Goal: Task Accomplishment & Management: Manage account settings

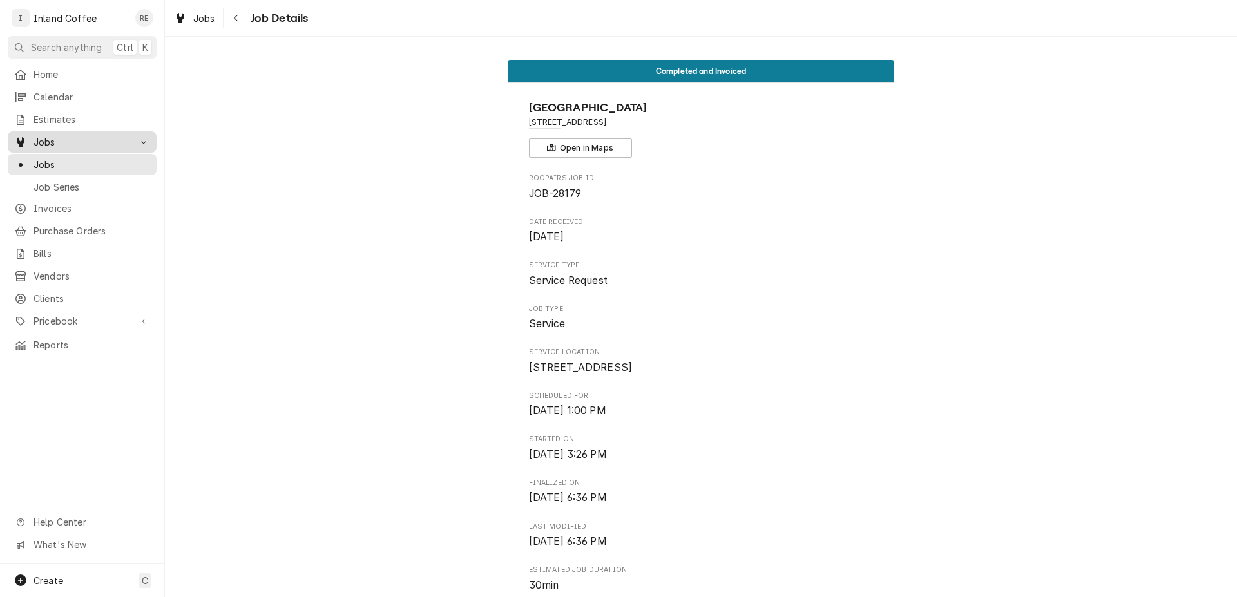
scroll to position [823, 0]
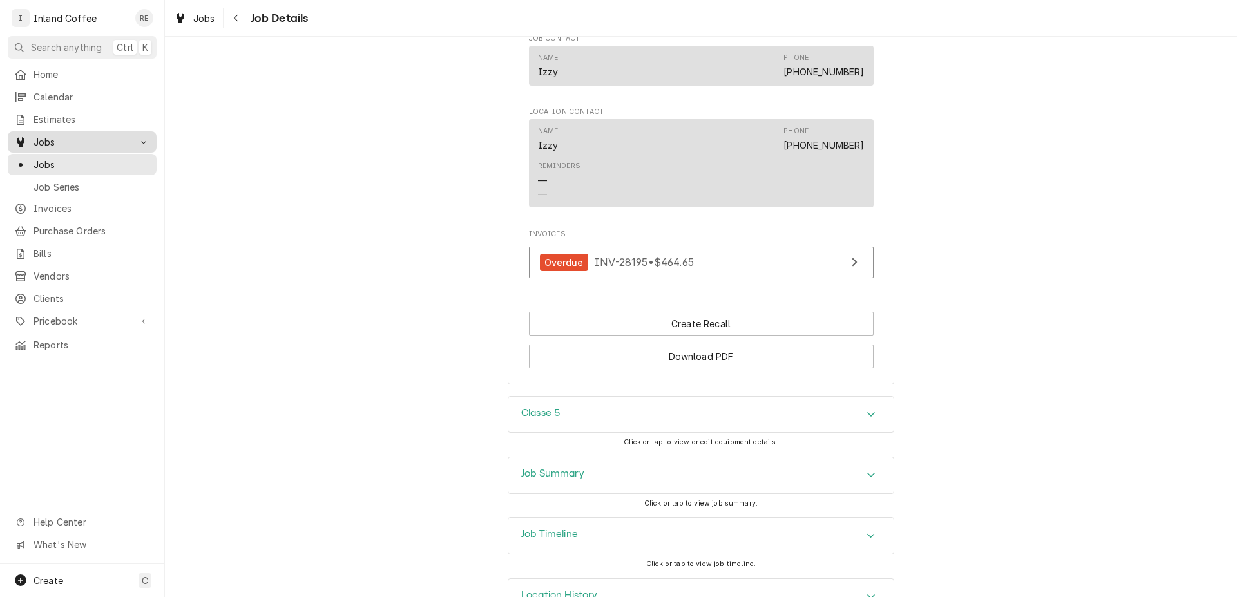
click at [62, 140] on span "Jobs" at bounding box center [82, 142] width 97 height 14
click at [61, 170] on link "Invoices" at bounding box center [82, 165] width 149 height 21
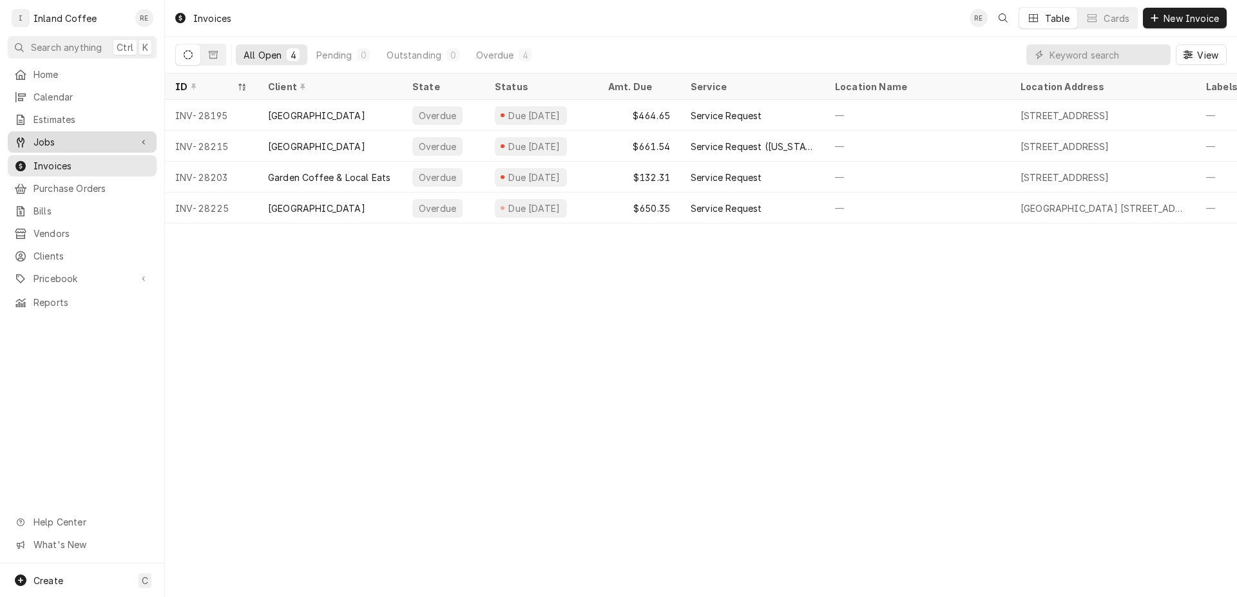
click at [81, 140] on span "Jobs" at bounding box center [82, 142] width 97 height 14
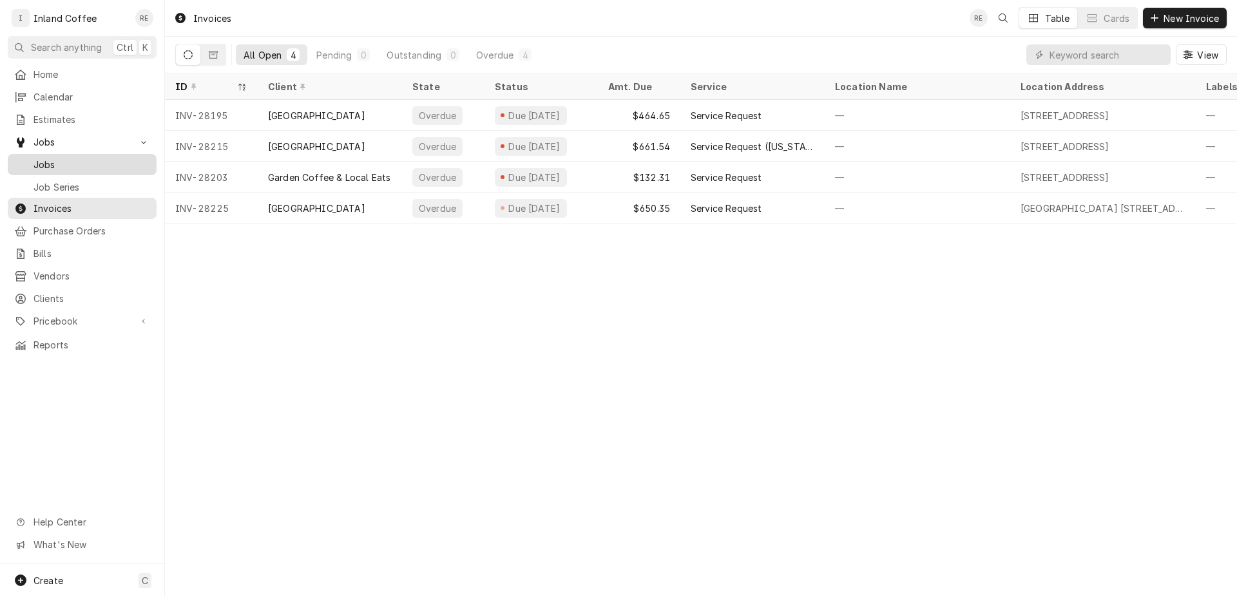
click at [65, 161] on span "Jobs" at bounding box center [92, 165] width 117 height 14
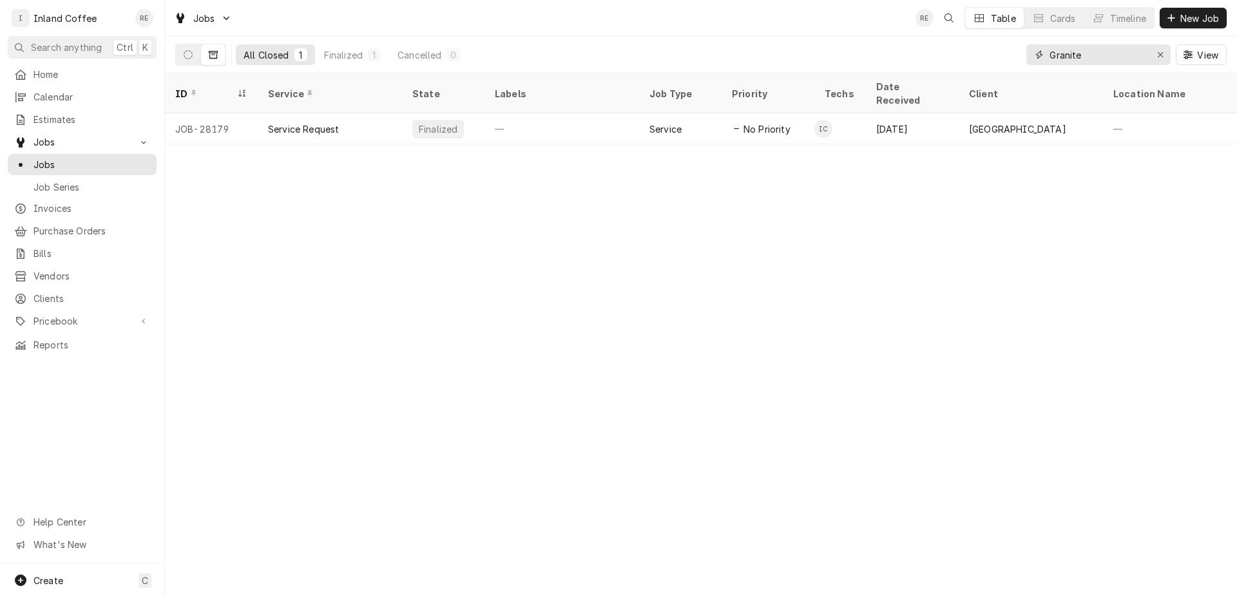
drag, startPoint x: 1091, startPoint y: 57, endPoint x: 987, endPoint y: 60, distance: 104.4
click at [1050, 61] on input "Granite" at bounding box center [1098, 54] width 97 height 21
type input "Fresh"
click at [1162, 57] on icon "Erase input" at bounding box center [1160, 54] width 7 height 9
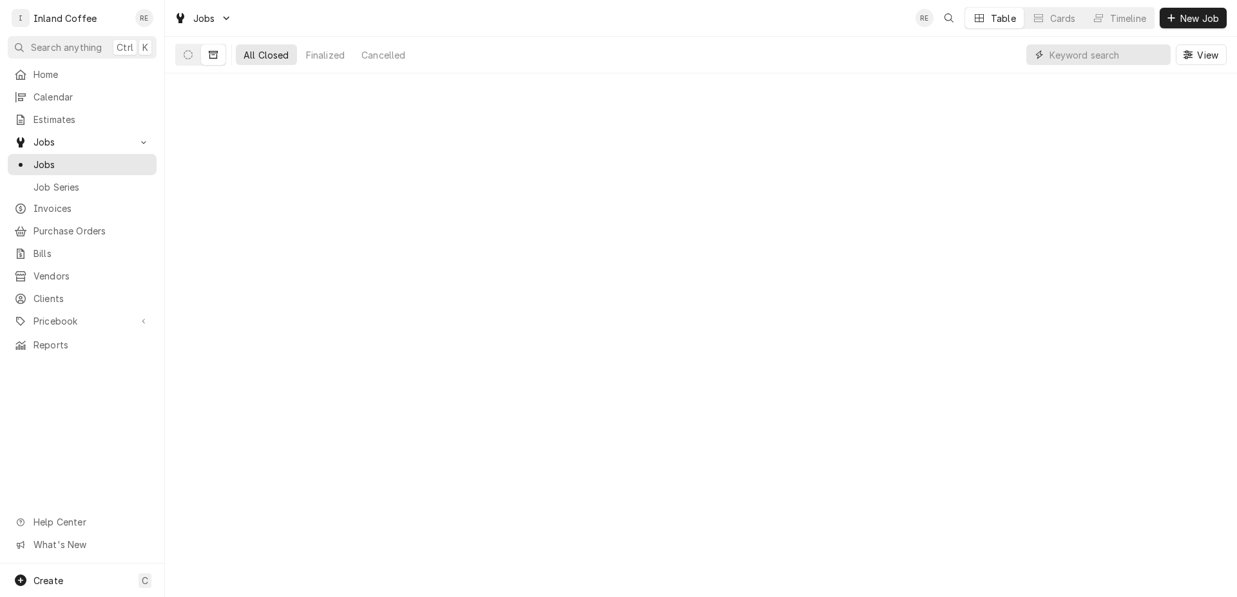
click at [1099, 54] on input "Dynamic Content Wrapper" at bounding box center [1107, 54] width 115 height 21
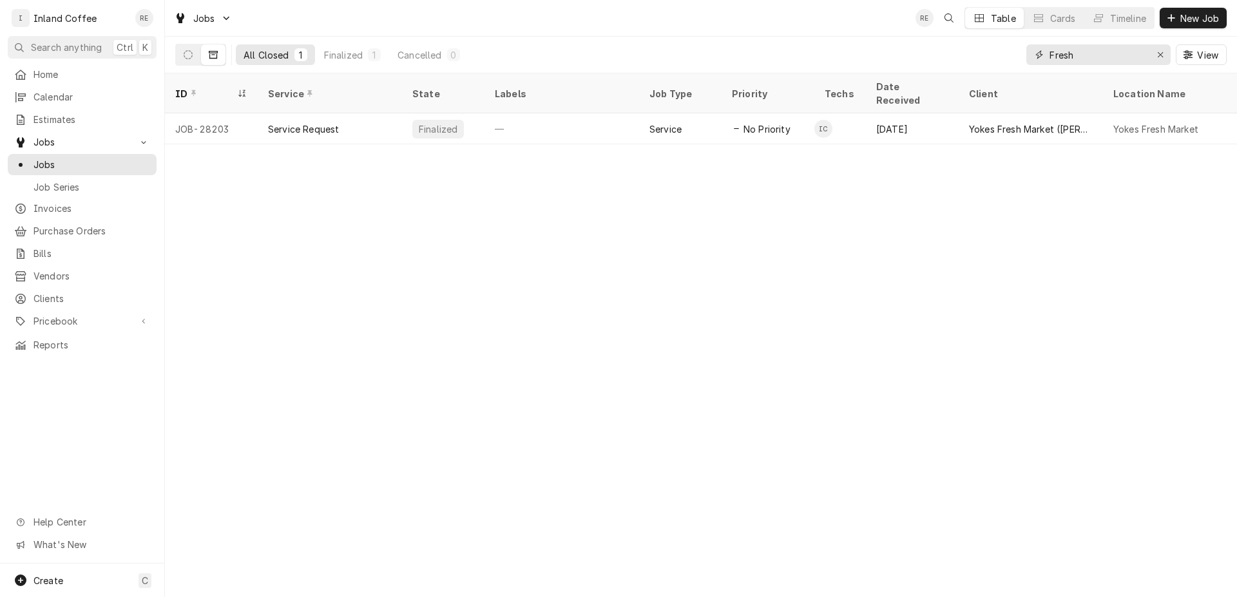
type input "Fresh"
click at [1160, 53] on icon "Erase input" at bounding box center [1160, 54] width 7 height 9
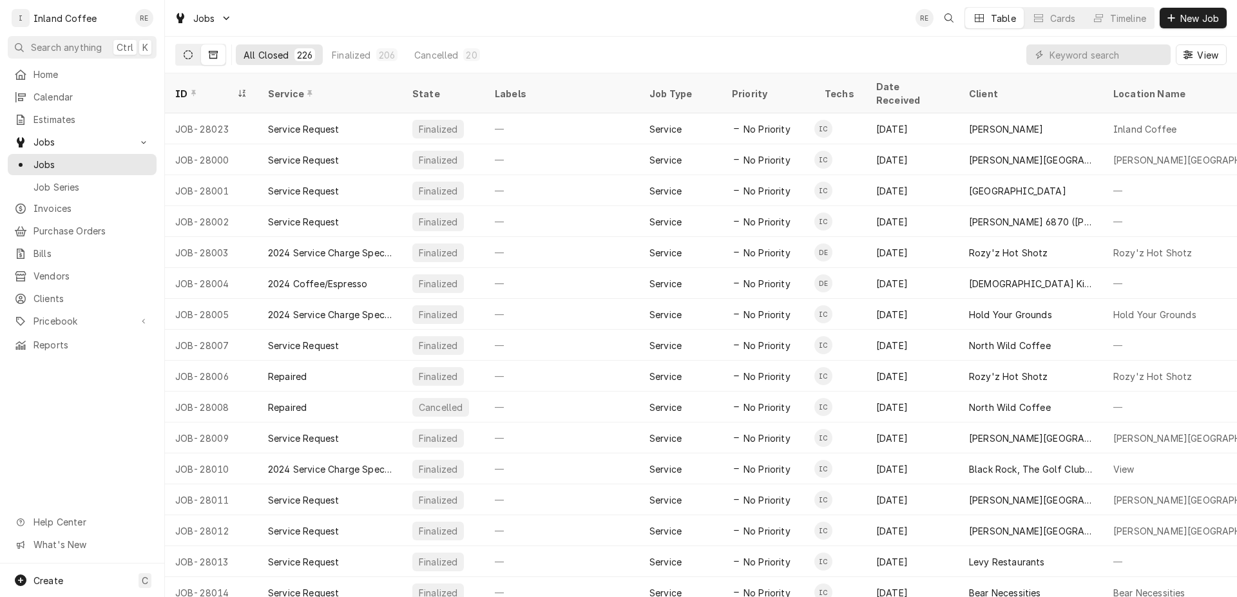
click at [188, 51] on icon "Dynamic Content Wrapper" at bounding box center [188, 54] width 9 height 9
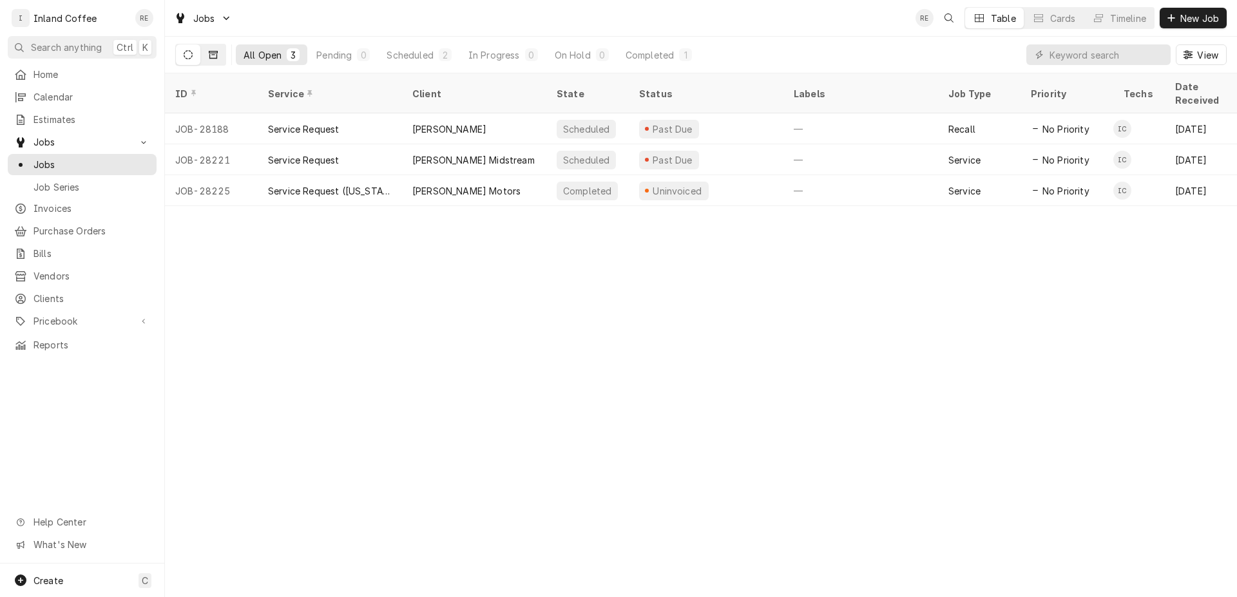
click at [211, 55] on icon "Dynamic Content Wrapper" at bounding box center [213, 54] width 9 height 9
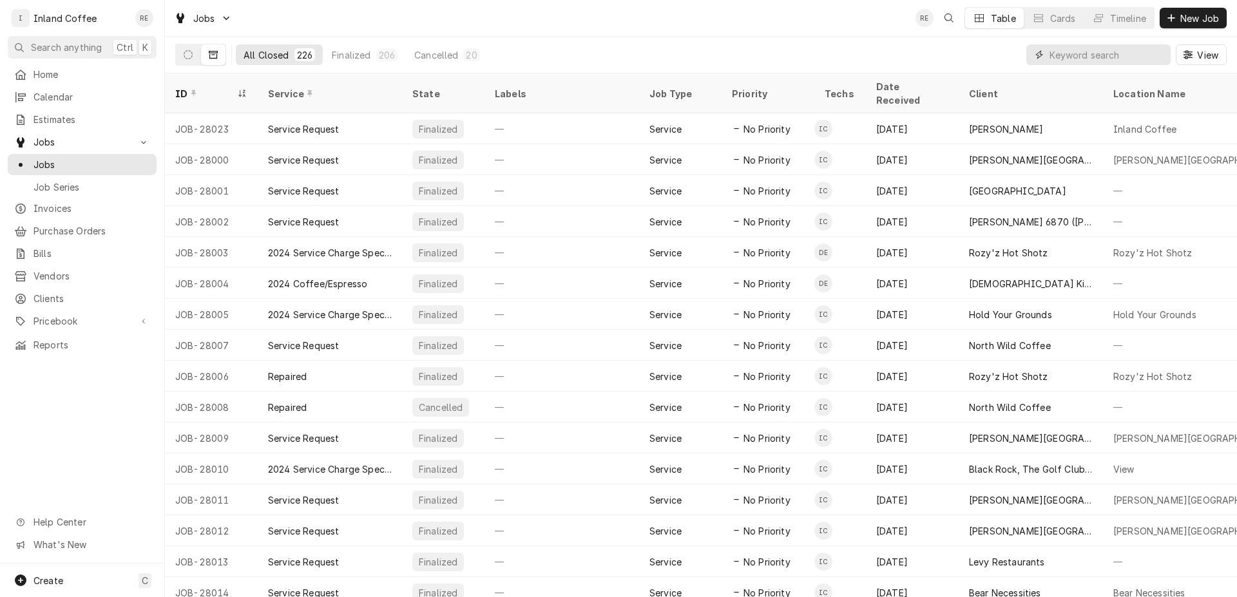
click at [1101, 55] on input "Dynamic Content Wrapper" at bounding box center [1107, 54] width 115 height 21
type input "Fresh"
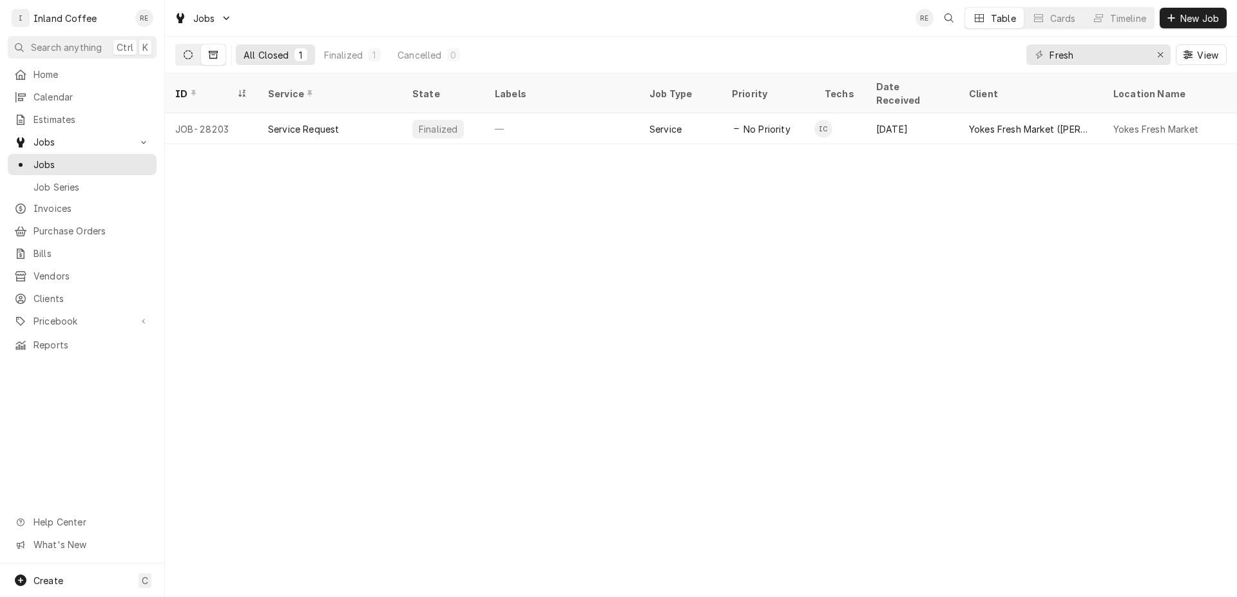
click at [191, 55] on icon "Dynamic Content Wrapper" at bounding box center [188, 54] width 9 height 9
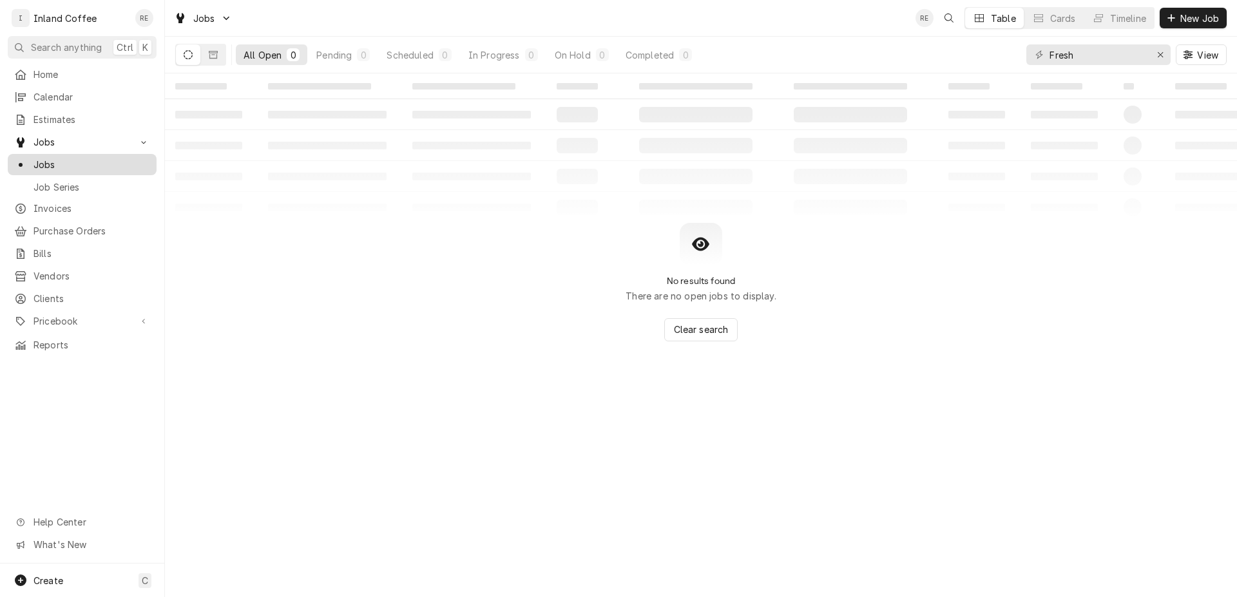
click at [84, 162] on span "Jobs" at bounding box center [92, 165] width 117 height 14
click at [215, 58] on icon "Dynamic Content Wrapper" at bounding box center [213, 55] width 9 height 8
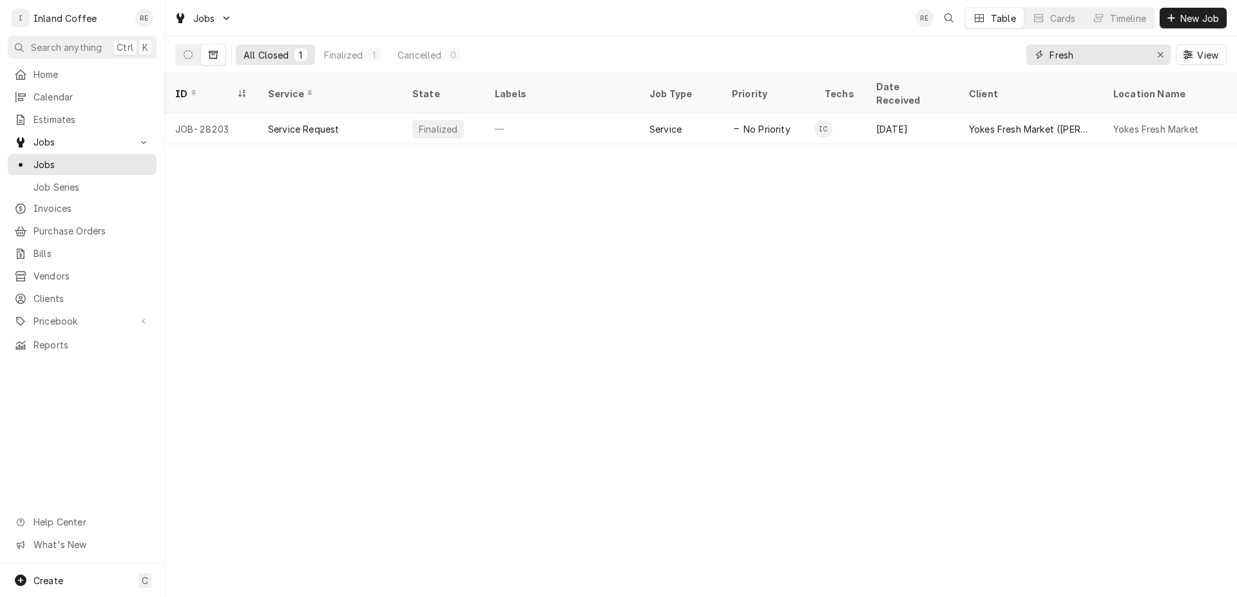
click at [1088, 47] on input "Fresh" at bounding box center [1098, 54] width 97 height 21
type input "F"
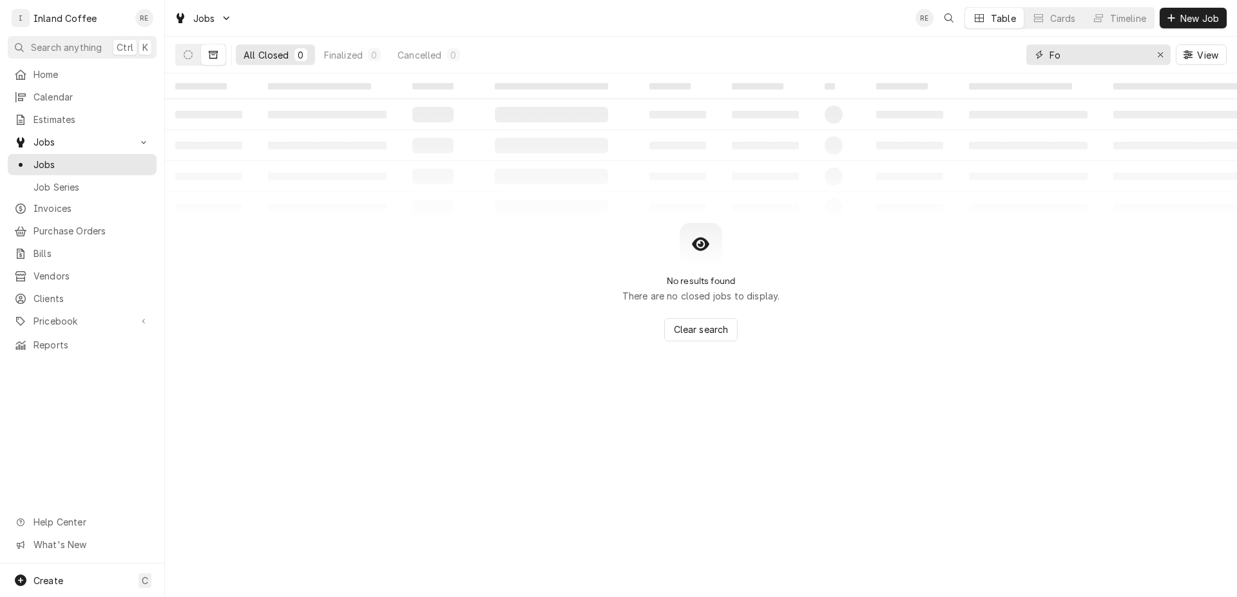
type input "F"
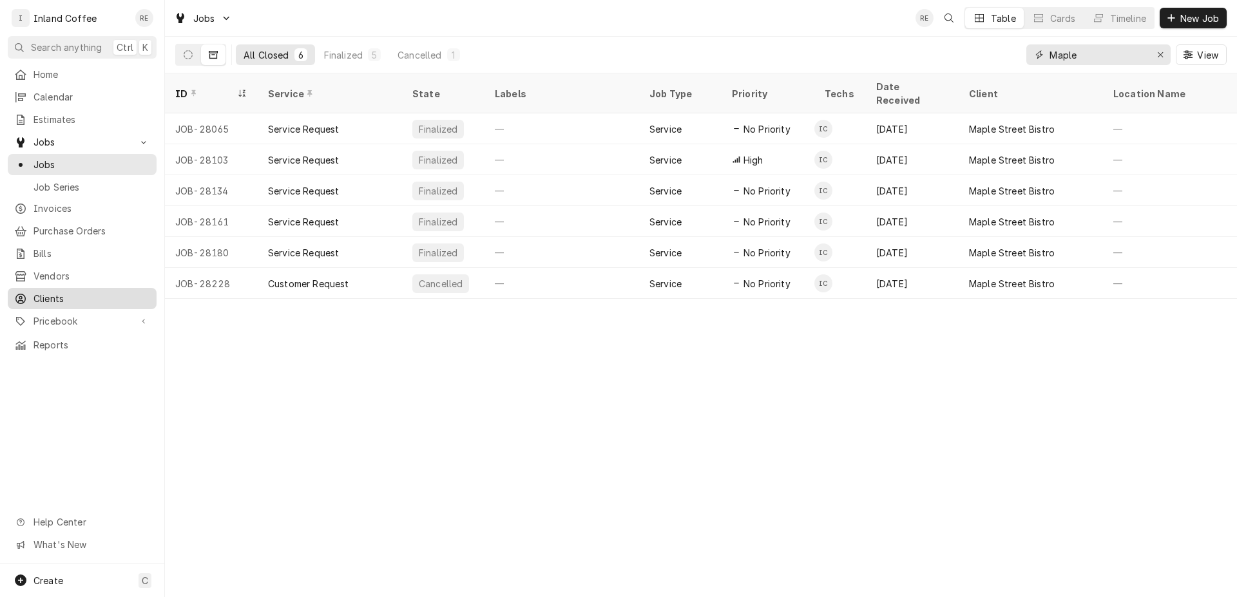
type input "Maple"
click at [88, 292] on span "Clients" at bounding box center [92, 299] width 117 height 14
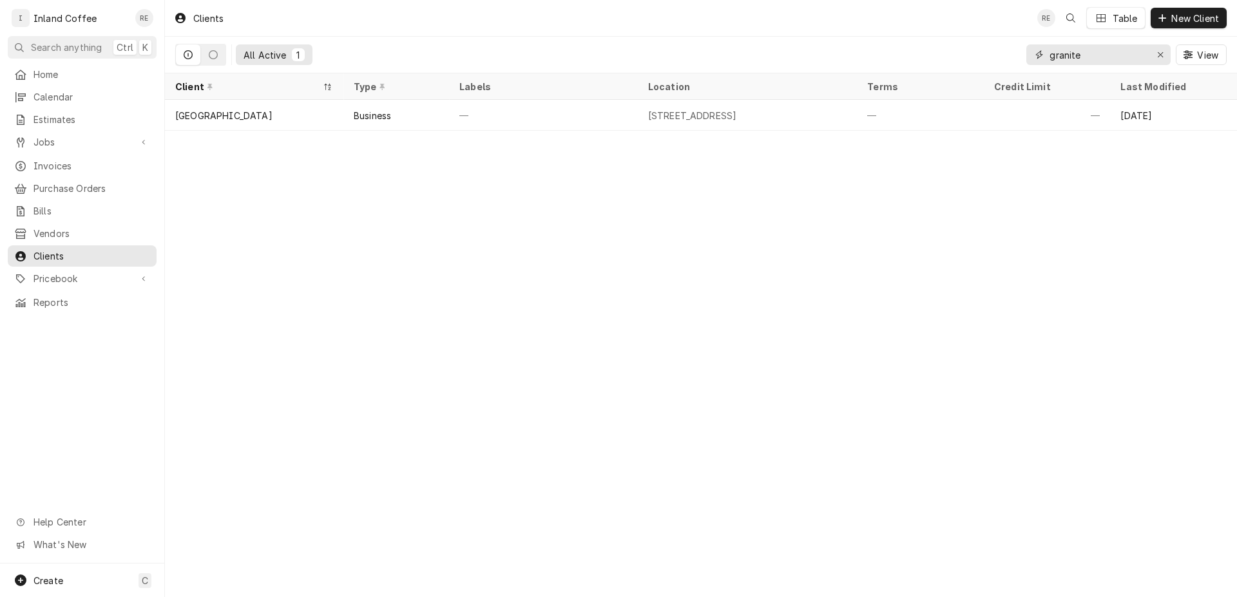
drag, startPoint x: 1028, startPoint y: 59, endPoint x: 995, endPoint y: 58, distance: 32.9
click at [1050, 60] on input "granite" at bounding box center [1098, 54] width 97 height 21
type input "maple"
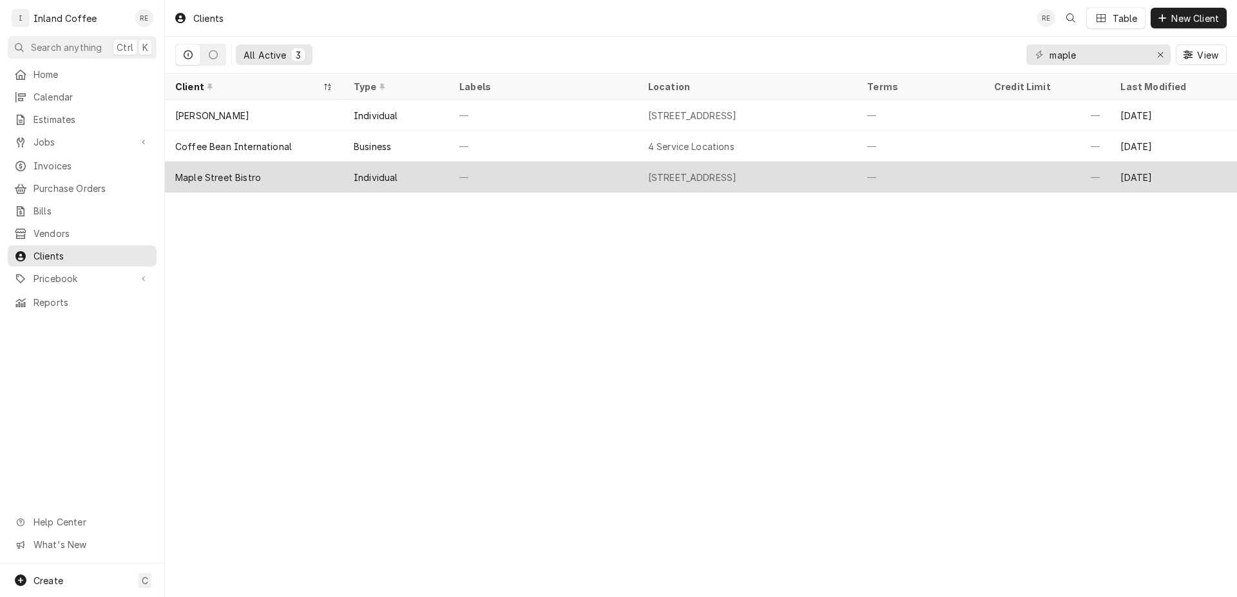
click at [248, 171] on div "Maple Street Bistro" at bounding box center [218, 178] width 86 height 14
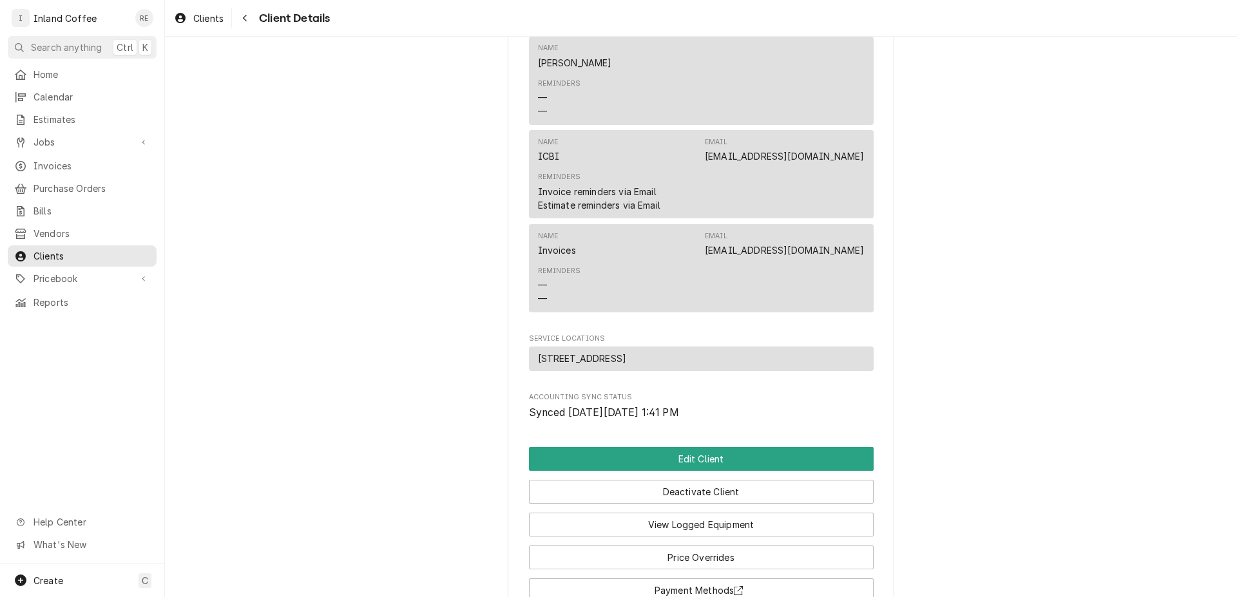
scroll to position [668, 0]
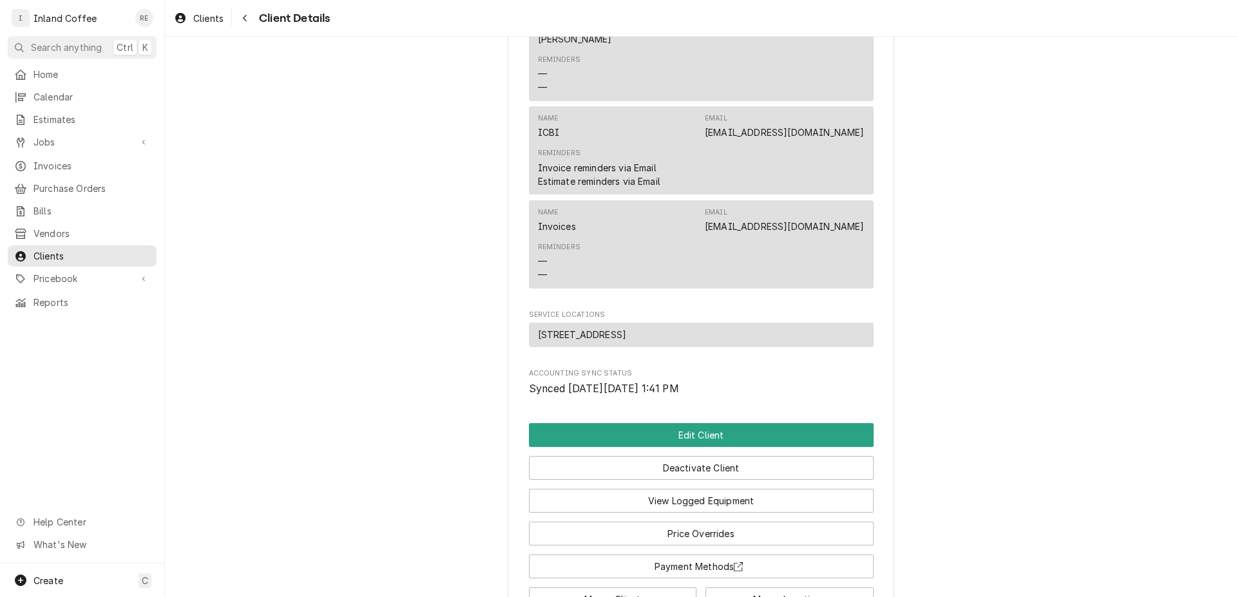
click at [763, 348] on div "[STREET_ADDRESS]" at bounding box center [701, 335] width 345 height 25
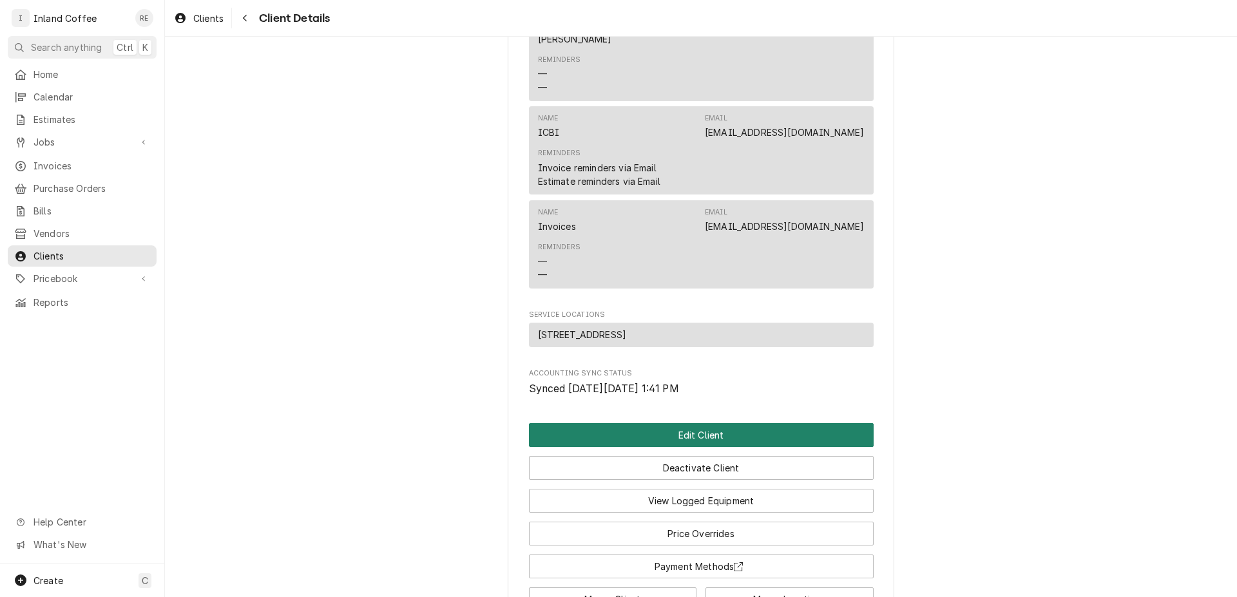
click at [700, 447] on button "Edit Client" at bounding box center [701, 435] width 345 height 24
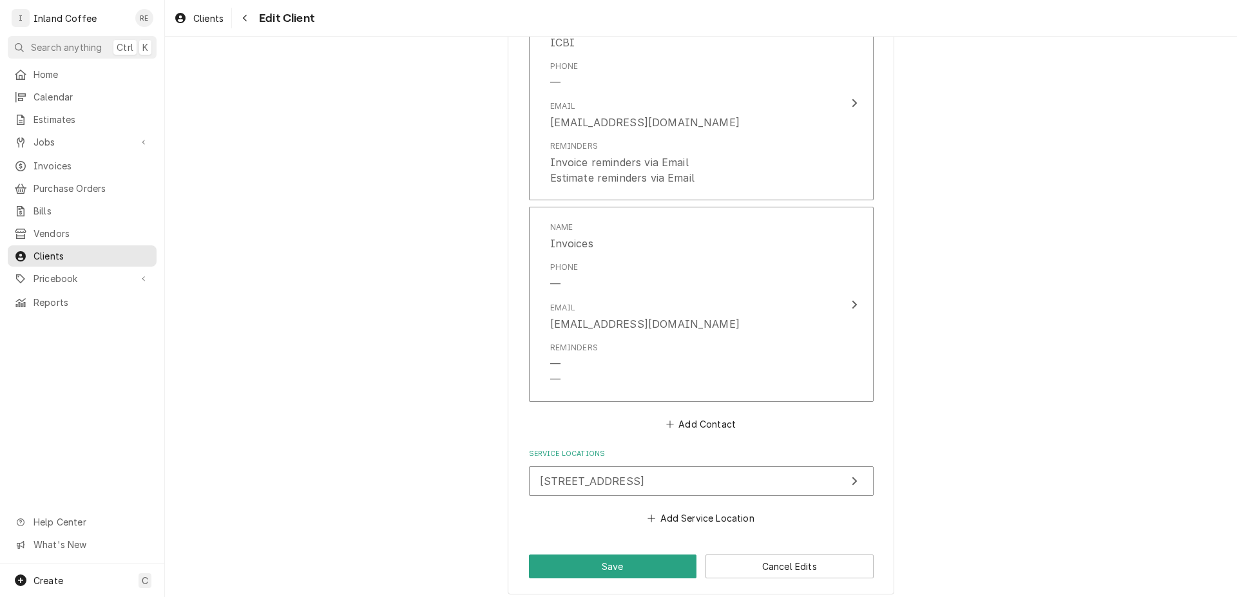
scroll to position [1613, 0]
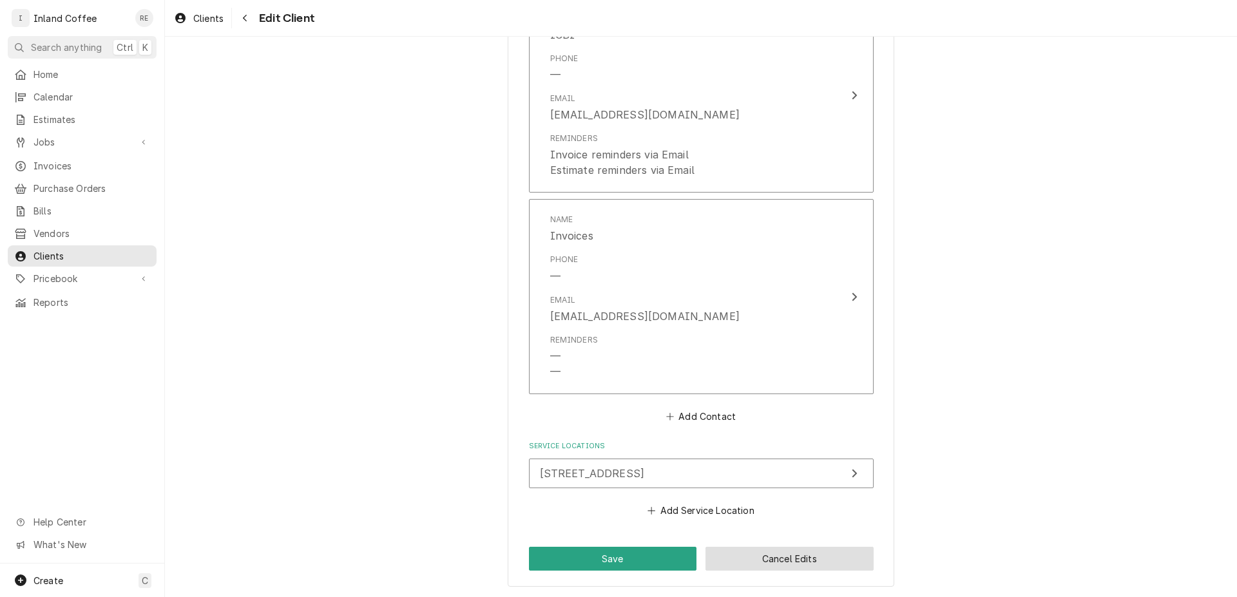
click at [767, 564] on button "Cancel Edits" at bounding box center [790, 559] width 168 height 24
